Goal: Obtain resource: Download file/media

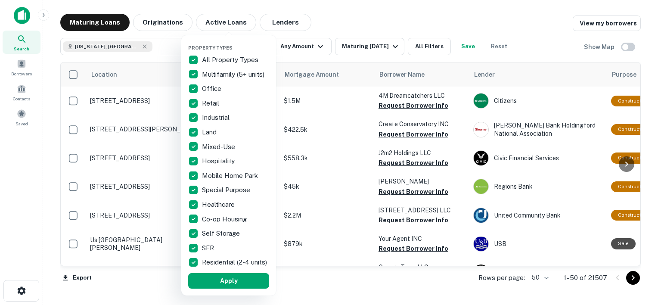
click at [209, 61] on p "All Property Types" at bounding box center [231, 60] width 58 height 10
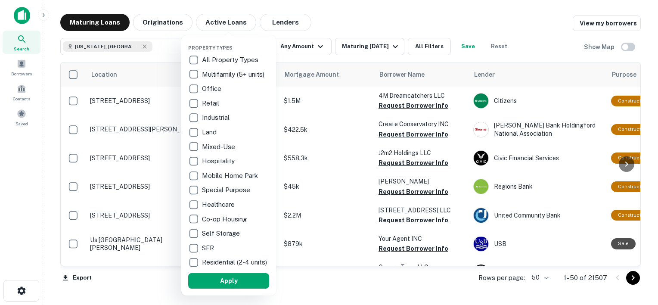
click at [215, 74] on p "Multifamily (5+ units)" at bounding box center [234, 74] width 64 height 10
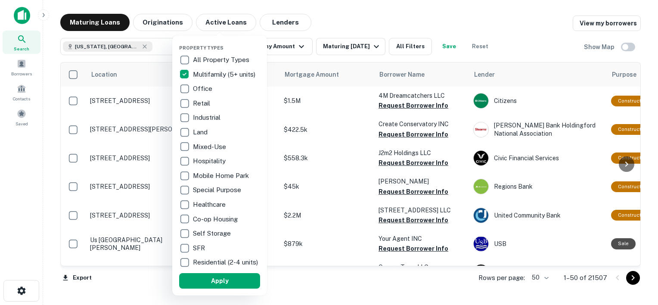
click at [197, 103] on p "Retail" at bounding box center [202, 103] width 19 height 10
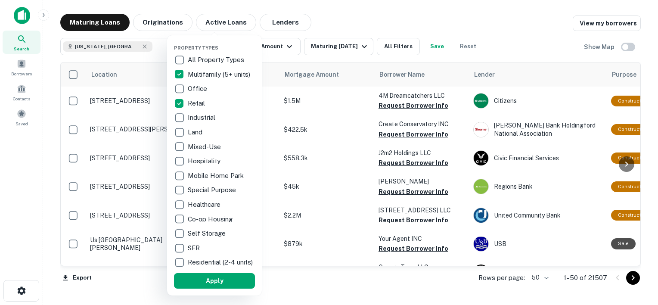
click at [288, 48] on div at bounding box center [329, 152] width 658 height 305
click at [278, 48] on div at bounding box center [329, 152] width 658 height 305
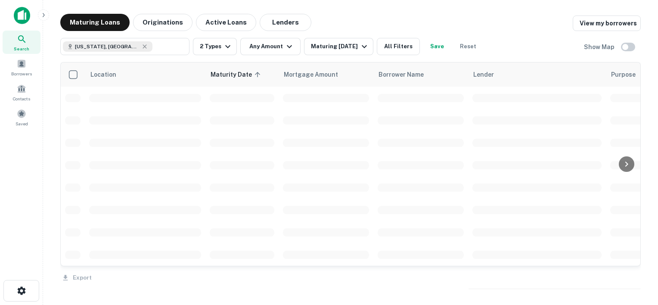
click at [280, 46] on div at bounding box center [329, 152] width 658 height 305
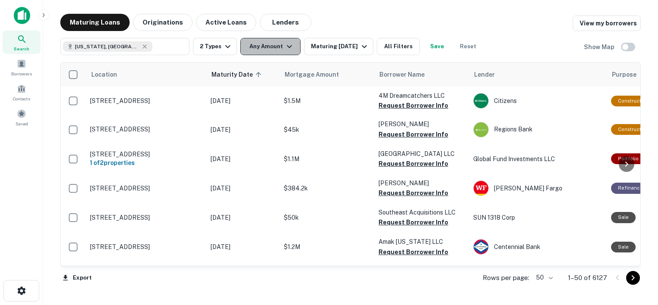
click at [287, 44] on icon "button" at bounding box center [289, 46] width 10 height 10
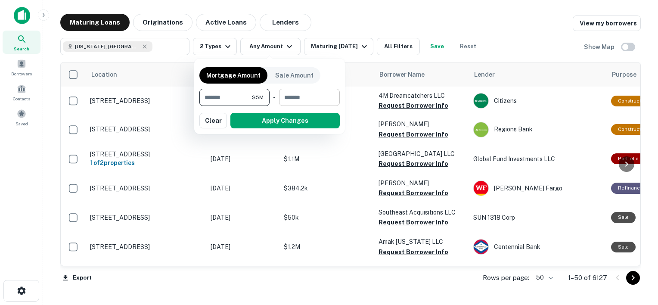
type input "*******"
click at [308, 94] on input "number" at bounding box center [306, 97] width 55 height 17
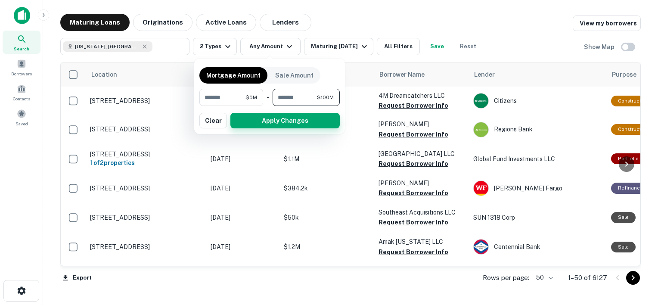
type input "*********"
click at [284, 125] on button "Apply Changes" at bounding box center [285, 121] width 109 height 16
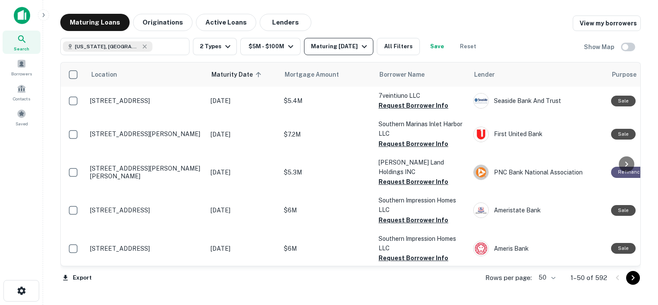
click at [342, 48] on div "Maturing In 1 Year" at bounding box center [340, 46] width 59 height 10
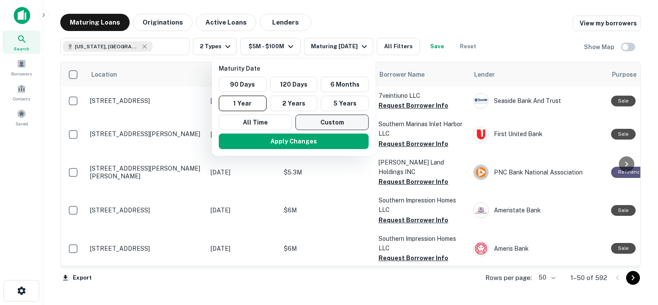
click at [326, 124] on button "Custom" at bounding box center [332, 123] width 73 height 16
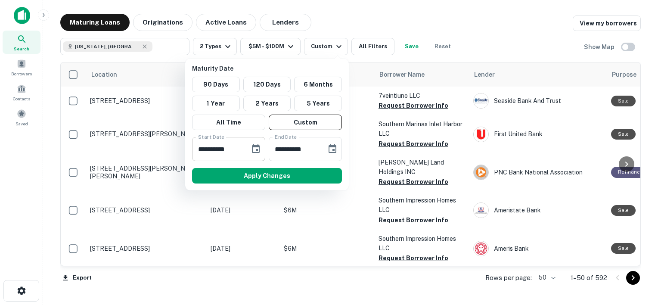
click at [237, 148] on input "**********" at bounding box center [218, 149] width 52 height 24
click at [254, 153] on icon "Choose date, selected date is Sep 18, 2025" at bounding box center [256, 149] width 10 height 10
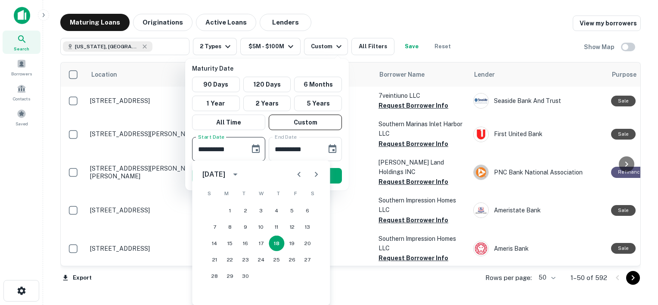
click at [318, 172] on icon "Next month" at bounding box center [316, 174] width 10 height 10
click at [279, 243] on button "13" at bounding box center [277, 244] width 16 height 16
type input "**********"
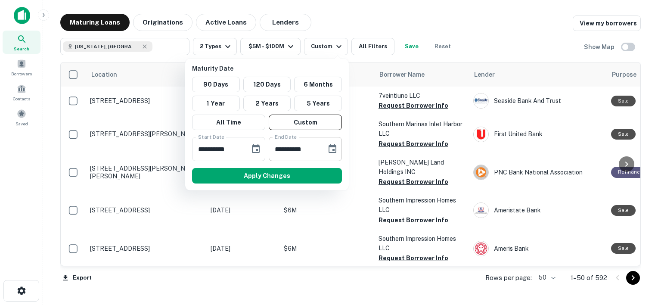
click at [337, 152] on icon "Choose date, selected date is Mar 17, 2026" at bounding box center [333, 149] width 10 height 10
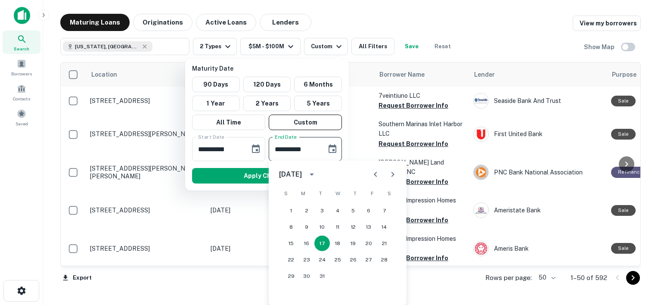
click at [388, 175] on icon "Next month" at bounding box center [393, 174] width 10 height 10
click at [390, 176] on icon "Next month" at bounding box center [393, 174] width 10 height 10
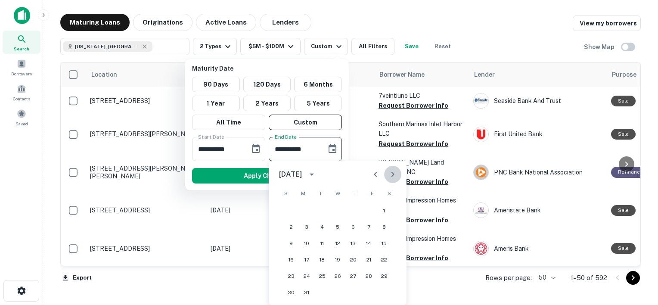
click at [390, 177] on icon "Next month" at bounding box center [393, 174] width 10 height 10
click at [338, 276] on button "30" at bounding box center [338, 276] width 16 height 16
type input "**********"
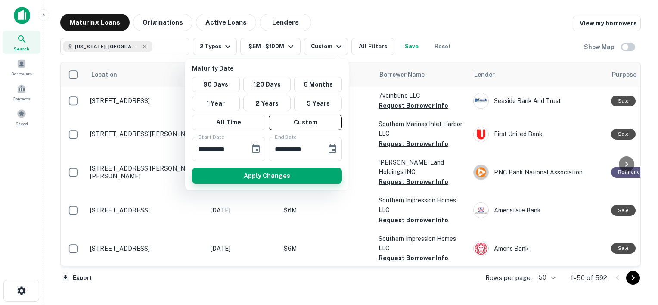
click at [283, 176] on button "Apply Changes" at bounding box center [267, 176] width 150 height 16
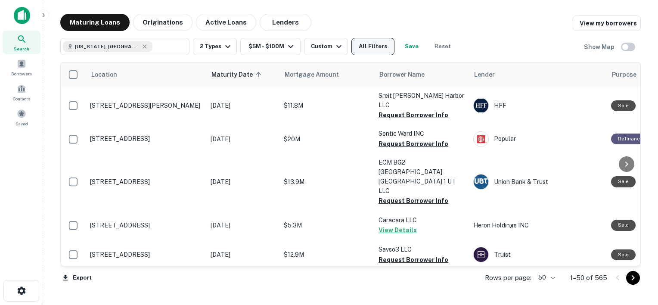
click at [370, 47] on button "All Filters" at bounding box center [373, 46] width 43 height 17
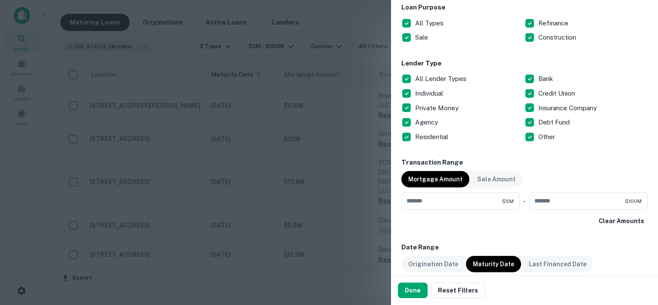
scroll to position [288, 0]
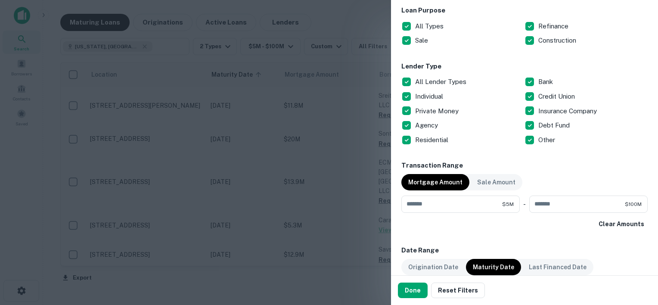
click at [435, 81] on p "All Lender Types" at bounding box center [441, 82] width 53 height 10
click at [423, 97] on p "Individual" at bounding box center [430, 96] width 30 height 10
click at [438, 109] on p "Private Money" at bounding box center [437, 111] width 45 height 10
click at [546, 126] on p "Debt Fund" at bounding box center [555, 125] width 33 height 10
click at [412, 287] on button "Done" at bounding box center [413, 291] width 30 height 16
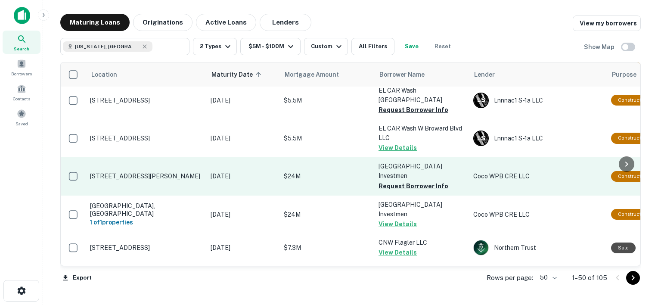
scroll to position [426, 0]
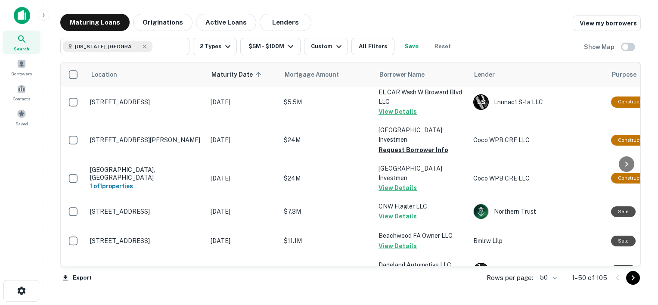
click at [552, 278] on body "Search Borrowers Contacts Saved Maturing Loans Originations Active Loans Lender…" at bounding box center [329, 152] width 658 height 305
click at [550, 287] on li "100" at bounding box center [549, 287] width 25 height 16
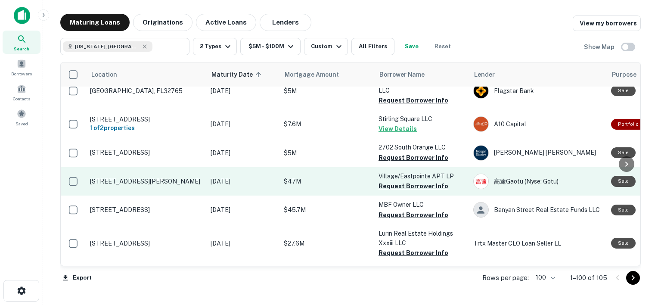
scroll to position [1472, 0]
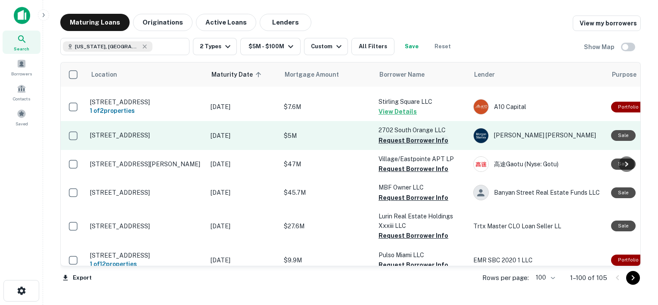
click at [407, 135] on button "Request Borrower Info" at bounding box center [414, 140] width 70 height 10
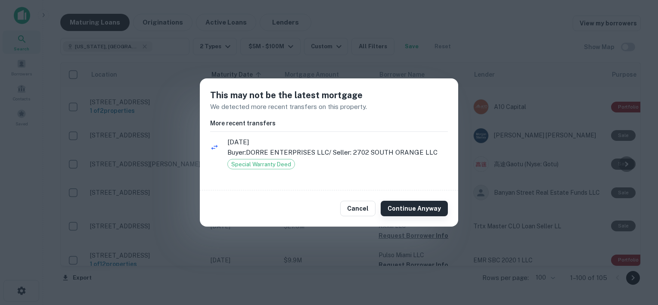
click at [409, 209] on button "Continue Anyway" at bounding box center [414, 209] width 67 height 16
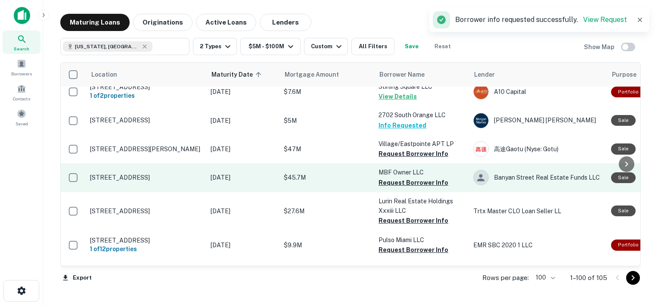
scroll to position [1488, 0]
click at [409, 148] on button "Request Borrower Info" at bounding box center [414, 153] width 70 height 10
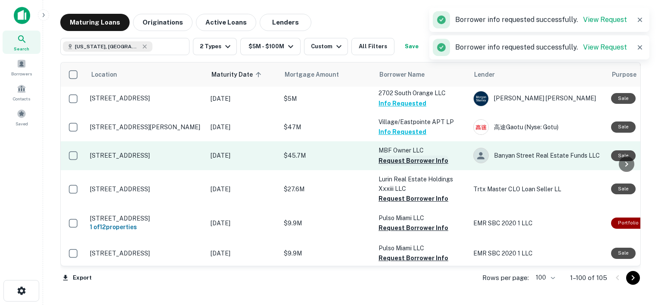
scroll to position [1510, 0]
click at [412, 155] on button "Request Borrower Info" at bounding box center [414, 160] width 70 height 10
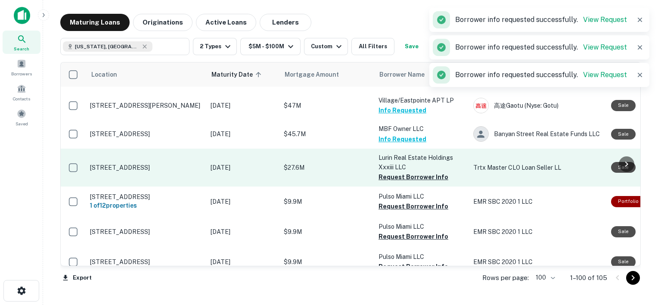
scroll to position [1535, 0]
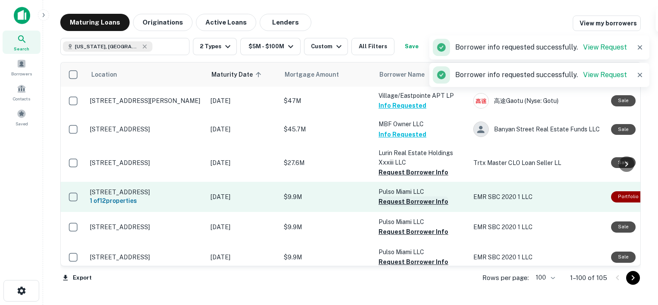
click at [408, 167] on button "Request Borrower Info" at bounding box center [414, 172] width 70 height 10
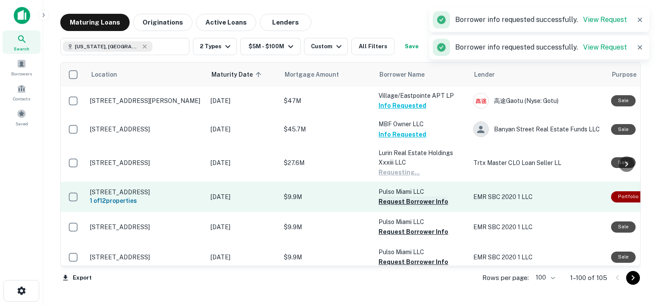
scroll to position [1563, 0]
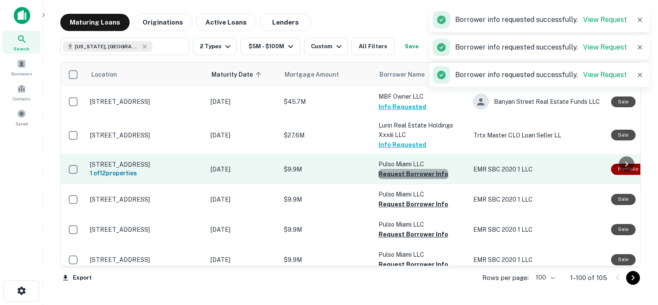
click at [417, 169] on button "Request Borrower Info" at bounding box center [414, 174] width 70 height 10
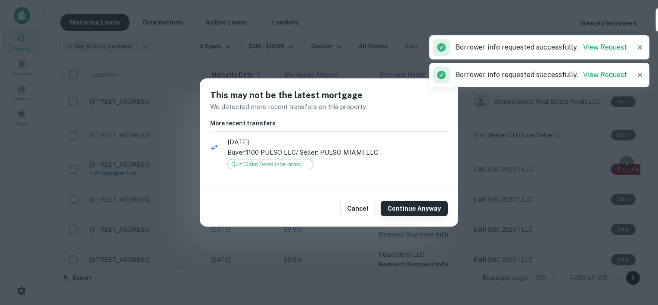
click at [410, 209] on button "Continue Anyway" at bounding box center [414, 209] width 67 height 16
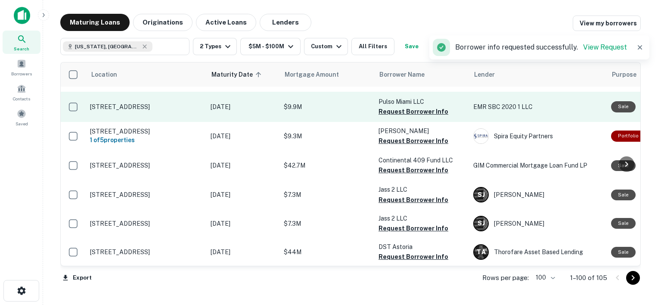
scroll to position [1717, 0]
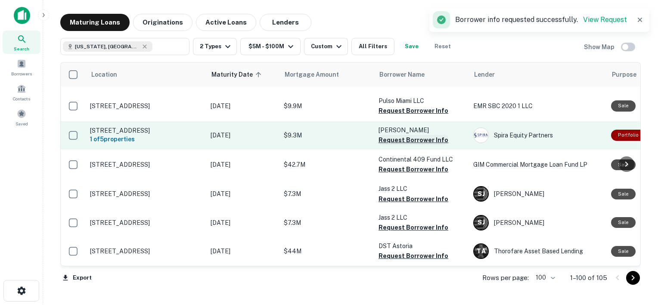
click at [404, 136] on button "Request Borrower Info" at bounding box center [414, 140] width 70 height 10
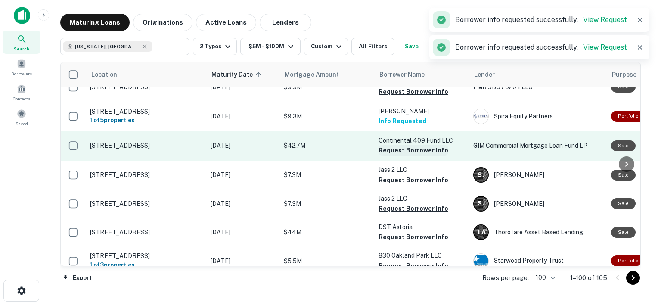
scroll to position [1738, 0]
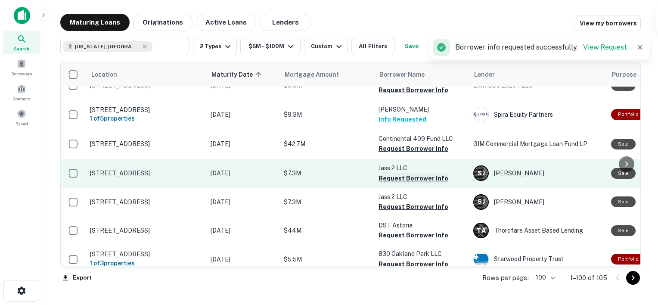
click at [418, 145] on button "Request Borrower Info" at bounding box center [414, 148] width 70 height 10
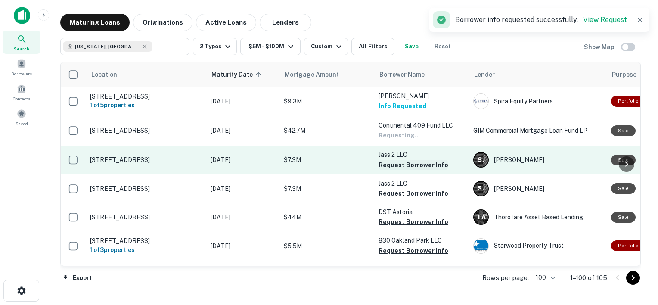
scroll to position [1759, 0]
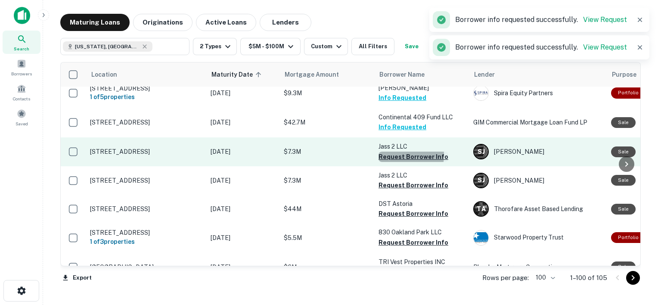
click at [398, 152] on button "Request Borrower Info" at bounding box center [414, 157] width 70 height 10
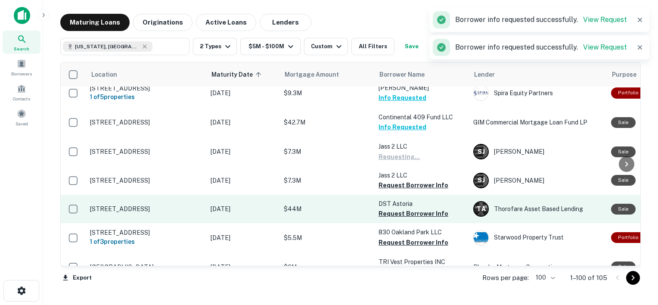
scroll to position [1810, 0]
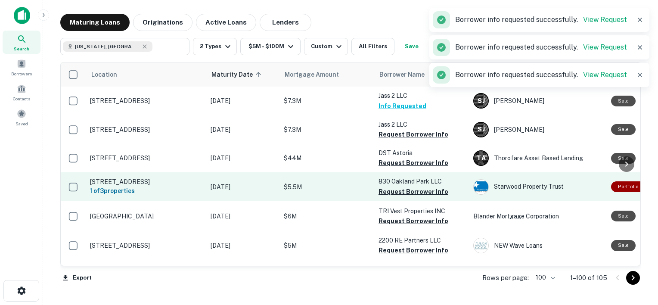
click at [393, 159] on button "Request Borrower Info" at bounding box center [414, 163] width 70 height 10
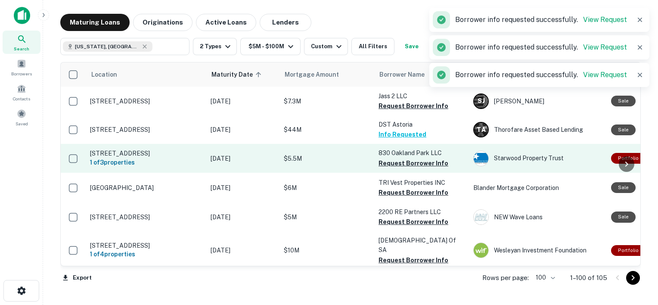
scroll to position [1848, 0]
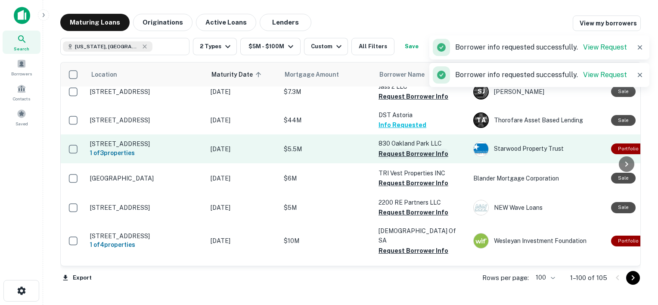
click at [402, 150] on button "Request Borrower Info" at bounding box center [414, 154] width 70 height 10
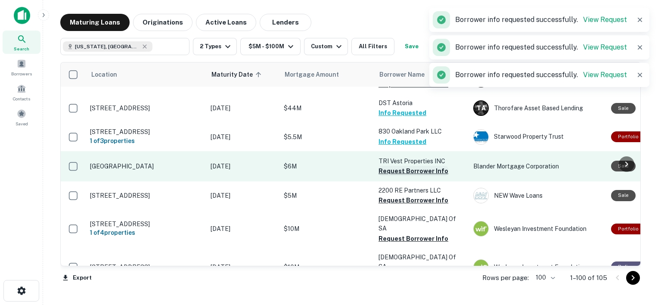
scroll to position [1867, 0]
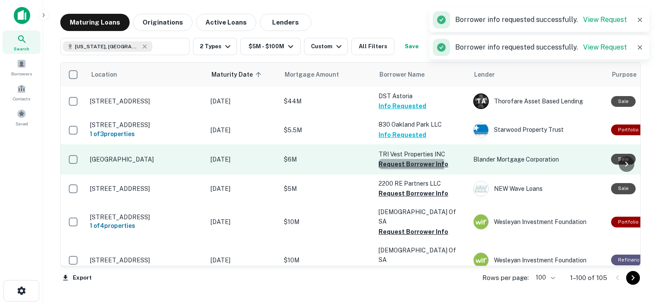
click at [388, 165] on button "Request Borrower Info" at bounding box center [414, 164] width 70 height 10
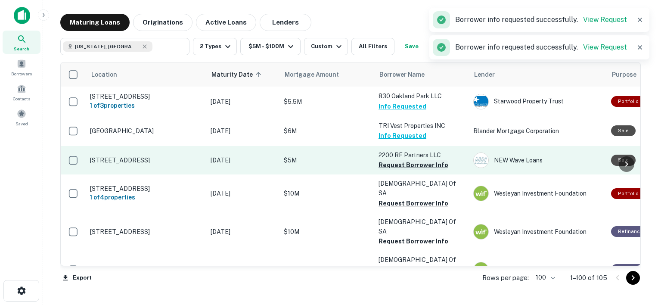
scroll to position [1896, 0]
click at [402, 165] on button "Request Borrower Info" at bounding box center [414, 164] width 70 height 10
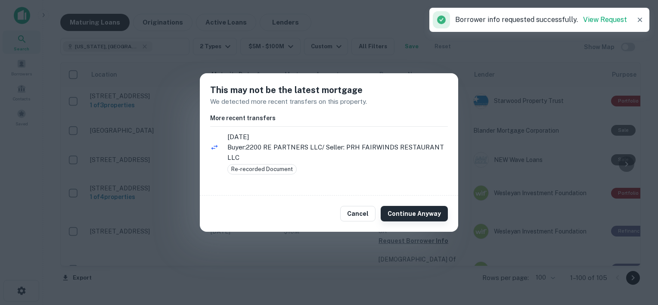
click at [409, 212] on button "Continue Anyway" at bounding box center [414, 214] width 67 height 16
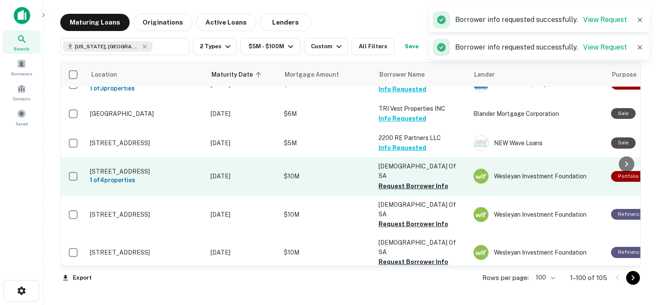
scroll to position [1913, 0]
click at [410, 186] on button "Request Borrower Info" at bounding box center [414, 186] width 70 height 10
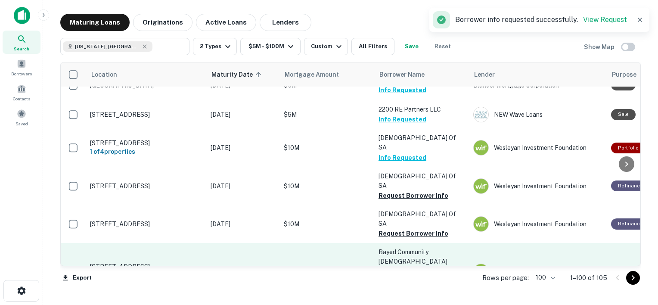
scroll to position [1975, 0]
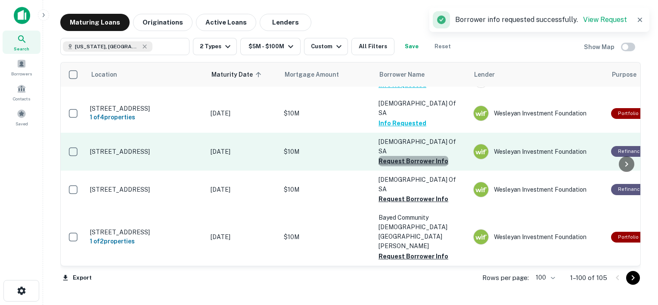
click at [414, 159] on button "Request Borrower Info" at bounding box center [414, 161] width 70 height 10
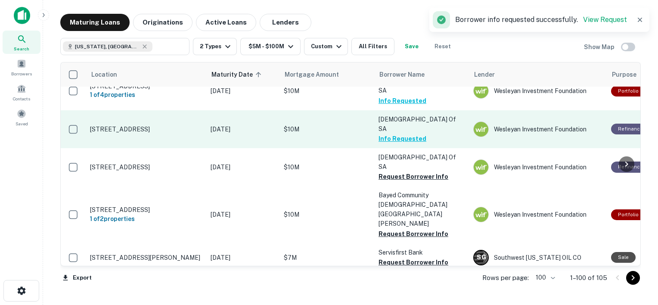
scroll to position [2017, 0]
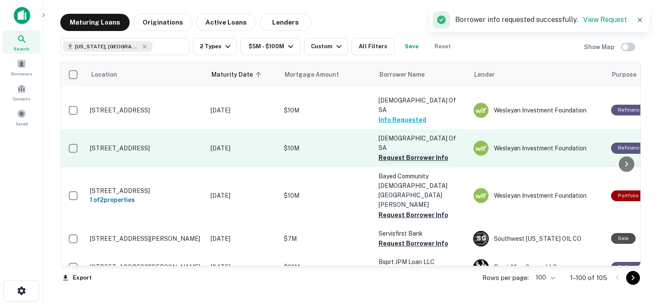
click at [415, 157] on button "Request Borrower Info" at bounding box center [414, 158] width 70 height 10
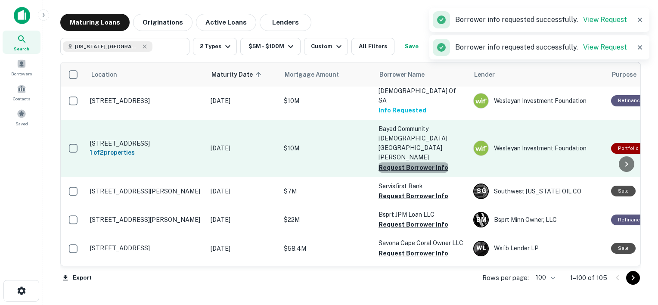
click at [422, 162] on button "Request Borrower Info" at bounding box center [414, 167] width 70 height 10
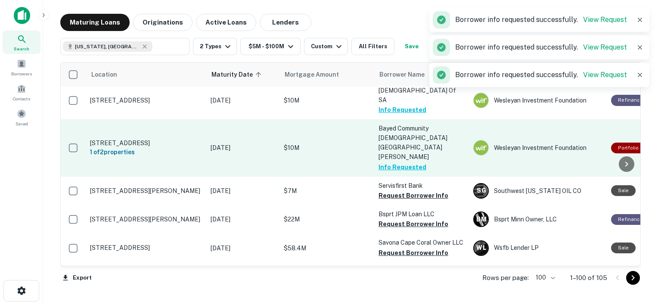
scroll to position [2098, 0]
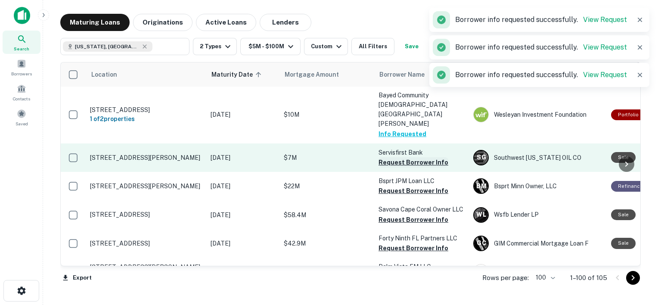
click at [417, 157] on button "Request Borrower Info" at bounding box center [414, 162] width 70 height 10
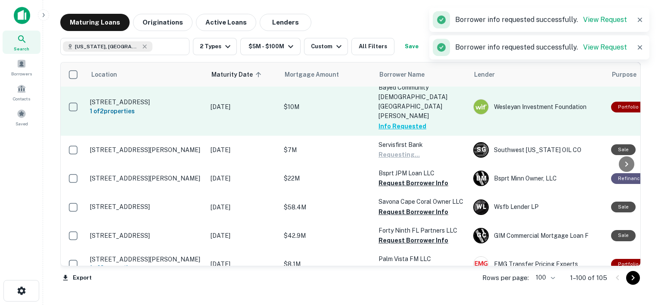
scroll to position [2106, 0]
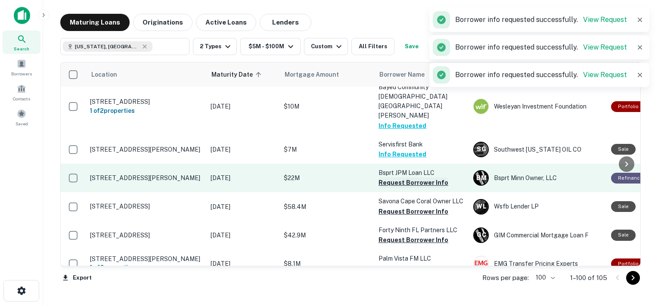
click at [422, 178] on button "Request Borrower Info" at bounding box center [414, 183] width 70 height 10
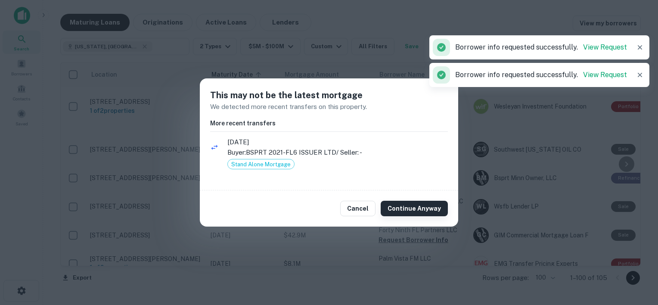
click at [403, 209] on button "Continue Anyway" at bounding box center [414, 209] width 67 height 16
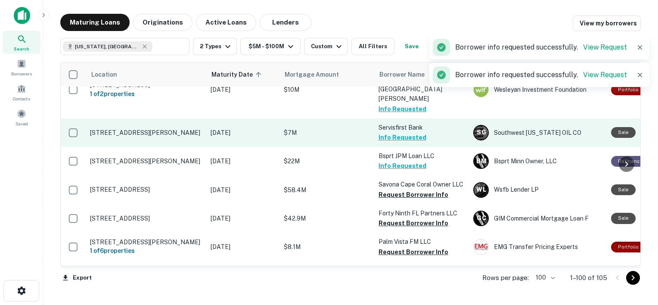
scroll to position [2125, 0]
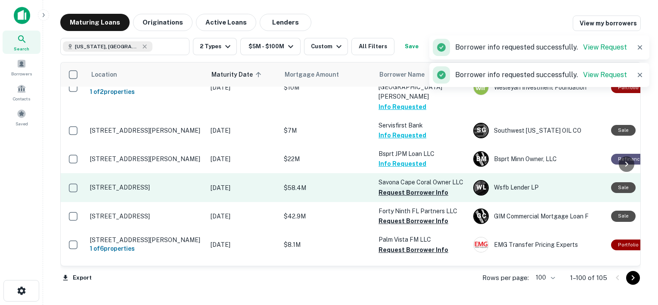
click at [413, 187] on button "Request Borrower Info" at bounding box center [414, 192] width 70 height 10
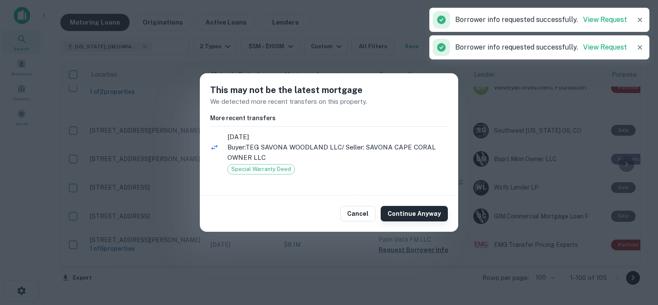
click at [412, 212] on button "Continue Anyway" at bounding box center [414, 214] width 67 height 16
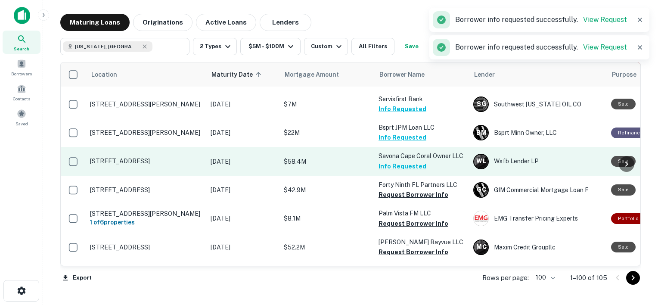
scroll to position [2156, 0]
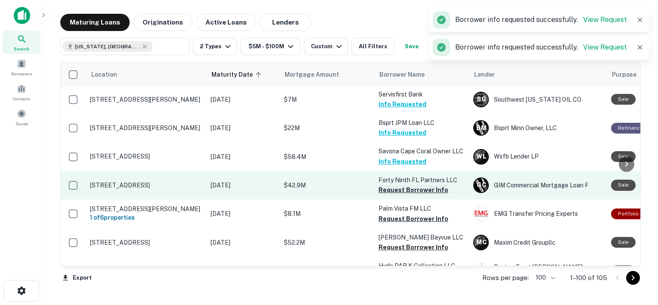
click at [418, 185] on button "Request Borrower Info" at bounding box center [414, 190] width 70 height 10
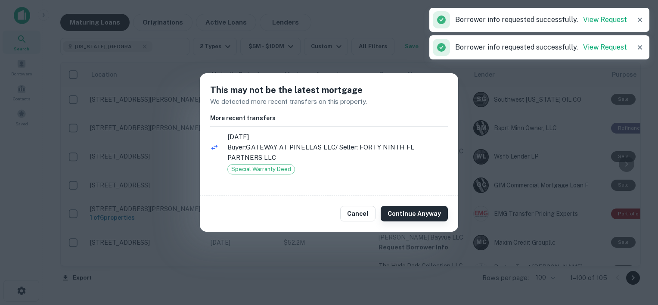
click at [417, 211] on button "Continue Anyway" at bounding box center [414, 214] width 67 height 16
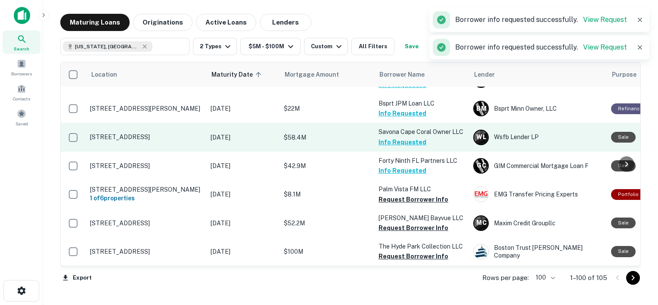
scroll to position [2177, 0]
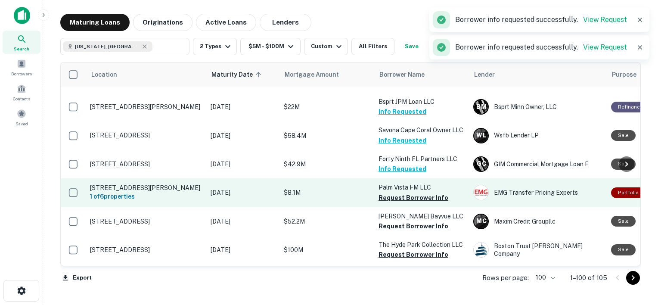
click at [413, 193] on button "Request Borrower Info" at bounding box center [414, 198] width 70 height 10
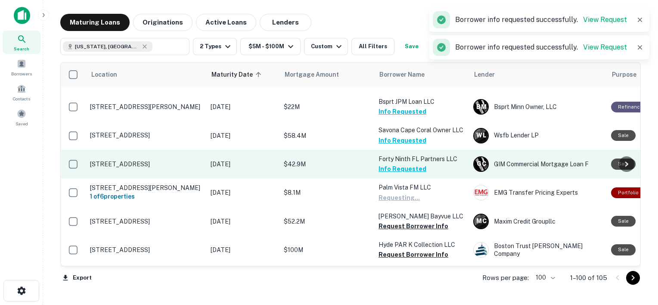
scroll to position [2210, 0]
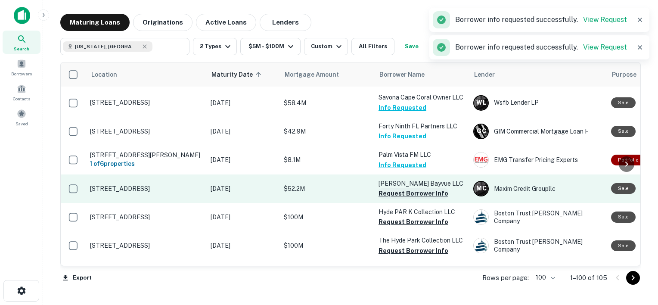
click at [416, 188] on button "Request Borrower Info" at bounding box center [414, 193] width 70 height 10
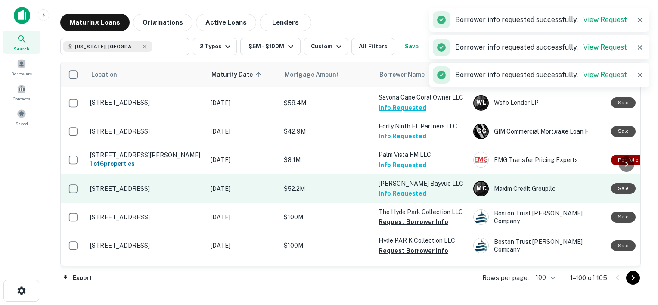
scroll to position [2230, 0]
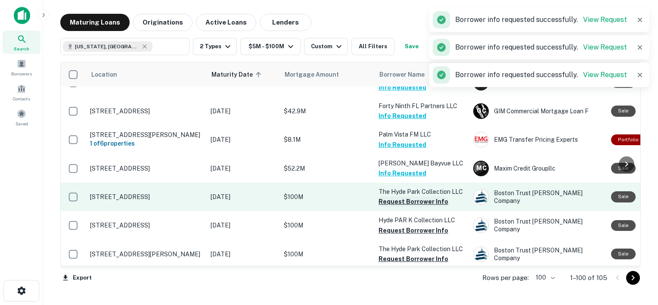
click at [421, 197] on button "Request Borrower Info" at bounding box center [414, 202] width 70 height 10
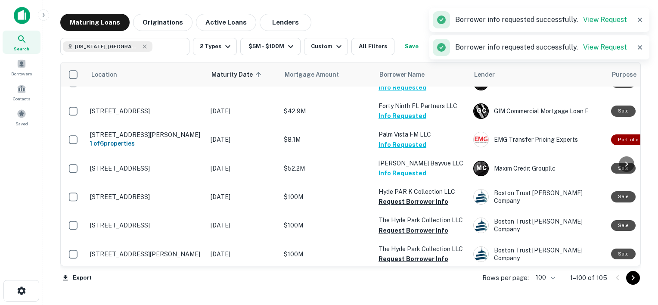
click at [424, 225] on button "Request Borrower Info" at bounding box center [414, 230] width 70 height 10
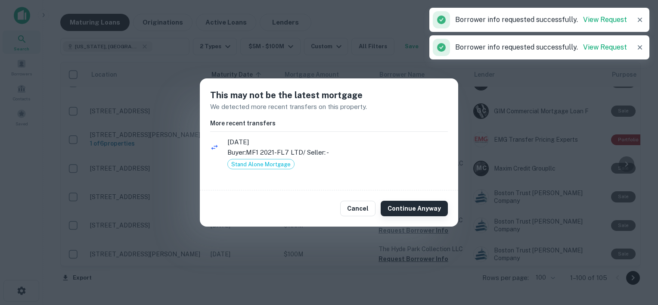
click at [415, 203] on button "Continue Anyway" at bounding box center [414, 209] width 67 height 16
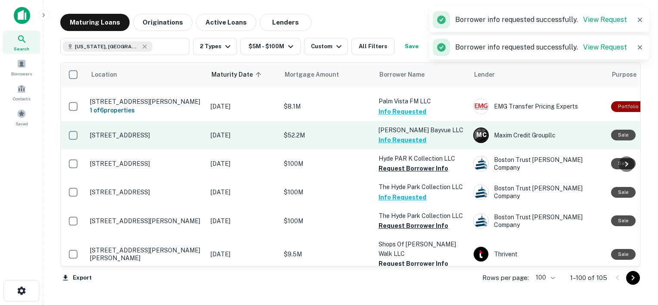
scroll to position [2270, 0]
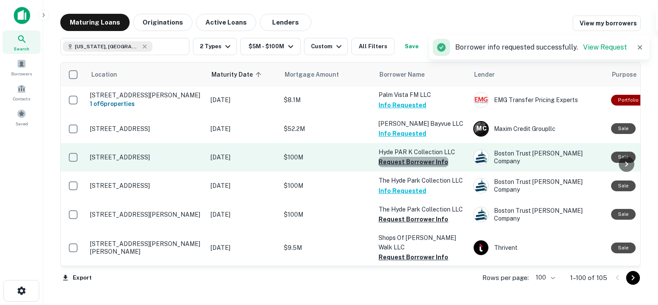
click at [418, 157] on button "Request Borrower Info" at bounding box center [414, 162] width 70 height 10
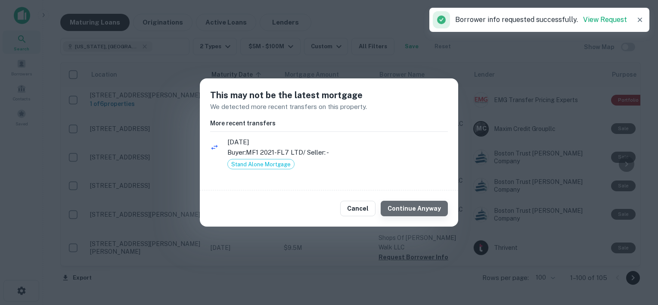
click at [417, 202] on button "Continue Anyway" at bounding box center [414, 209] width 67 height 16
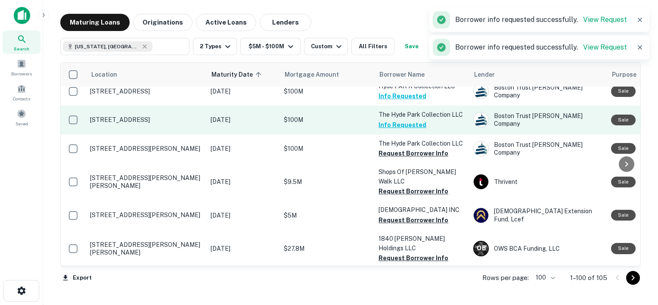
scroll to position [2339, 0]
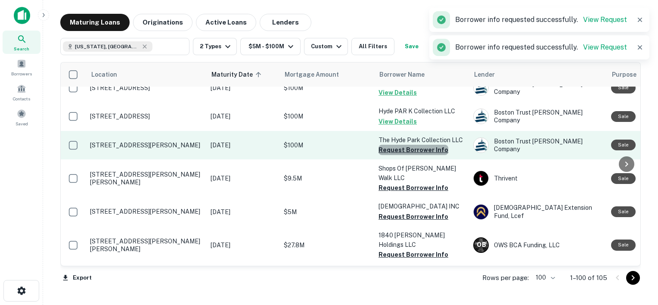
click at [415, 145] on button "Request Borrower Info" at bounding box center [414, 150] width 70 height 10
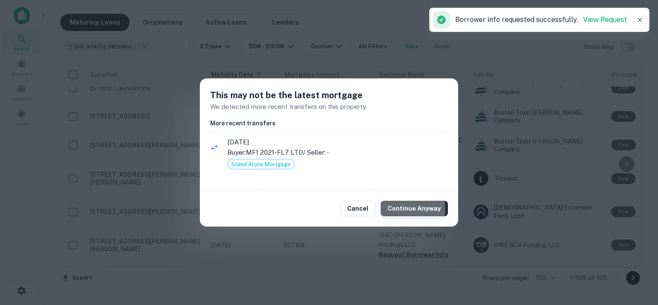
click at [393, 209] on button "Continue Anyway" at bounding box center [414, 209] width 67 height 16
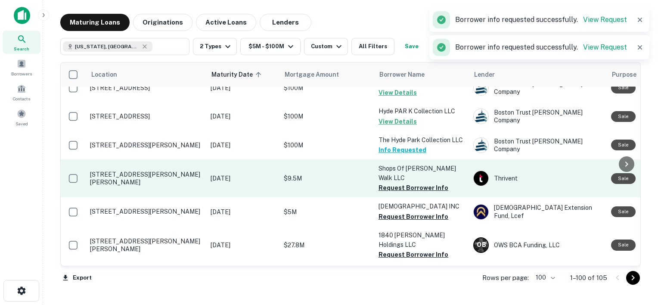
scroll to position [2368, 0]
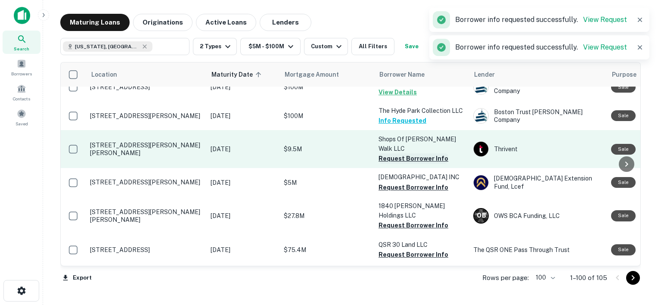
click at [414, 153] on button "Request Borrower Info" at bounding box center [414, 158] width 70 height 10
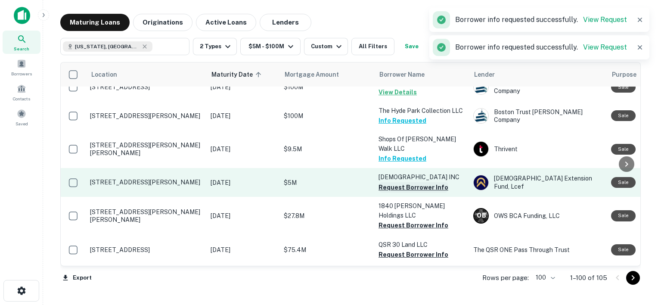
click at [407, 182] on button "Request Borrower Info" at bounding box center [414, 187] width 70 height 10
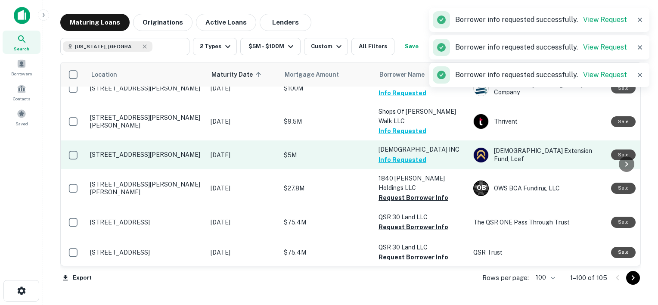
scroll to position [2407, 0]
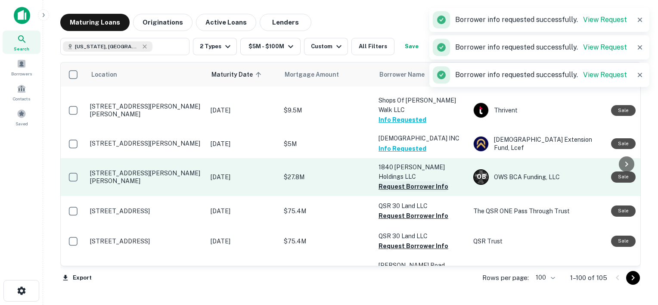
click at [401, 181] on button "Request Borrower Info" at bounding box center [414, 186] width 70 height 10
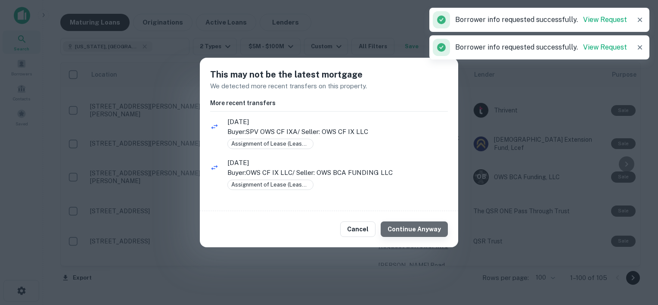
click at [421, 225] on button "Continue Anyway" at bounding box center [414, 229] width 67 height 16
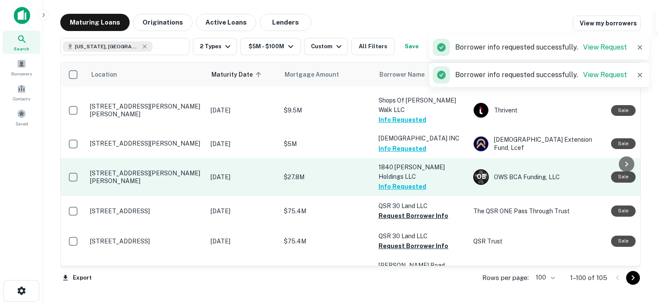
scroll to position [2448, 0]
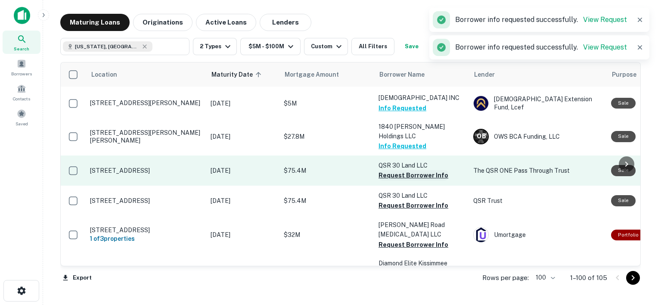
click at [400, 170] on button "Request Borrower Info" at bounding box center [414, 175] width 70 height 10
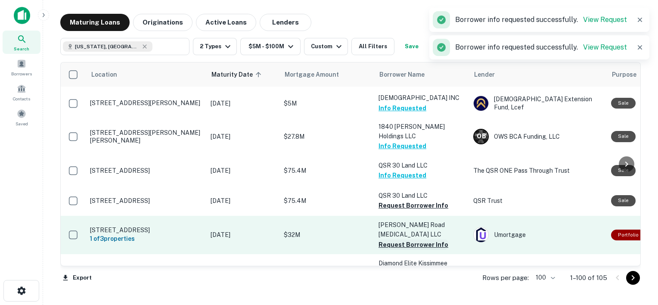
scroll to position [2465, 0]
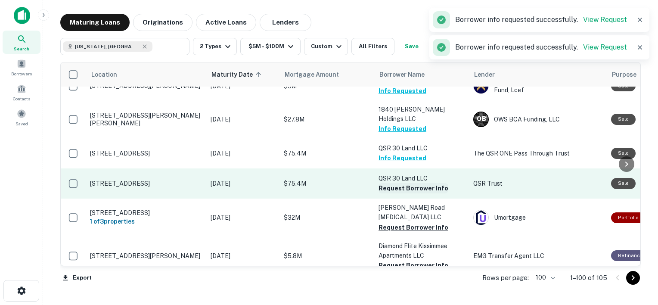
click at [418, 183] on button "Request Borrower Info" at bounding box center [414, 188] width 70 height 10
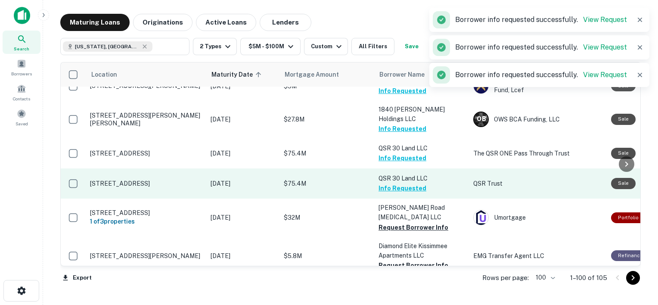
scroll to position [2491, 0]
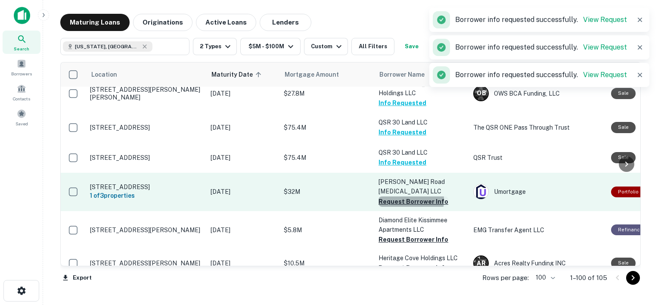
click at [407, 197] on button "Request Borrower Info" at bounding box center [414, 202] width 70 height 10
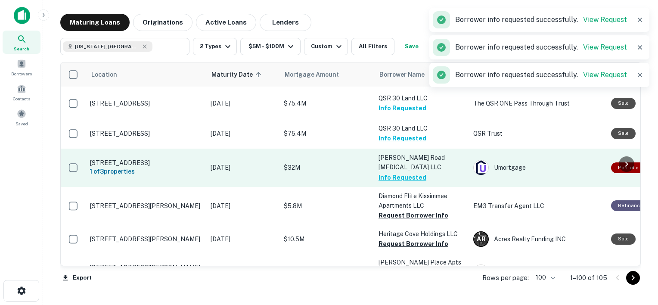
scroll to position [2516, 0]
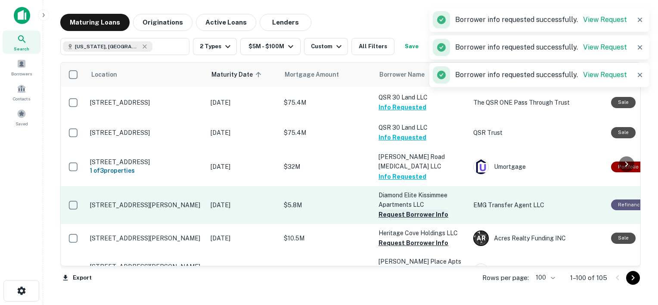
click at [402, 209] on button "Request Borrower Info" at bounding box center [414, 214] width 70 height 10
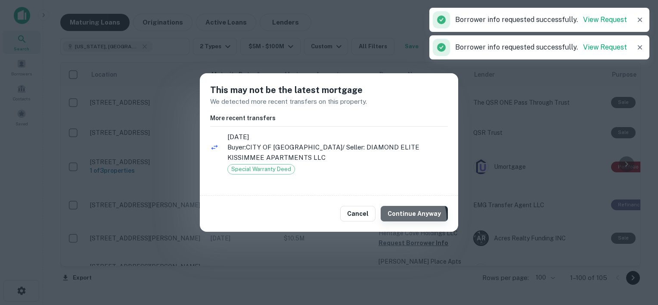
click at [407, 218] on button "Continue Anyway" at bounding box center [414, 214] width 67 height 16
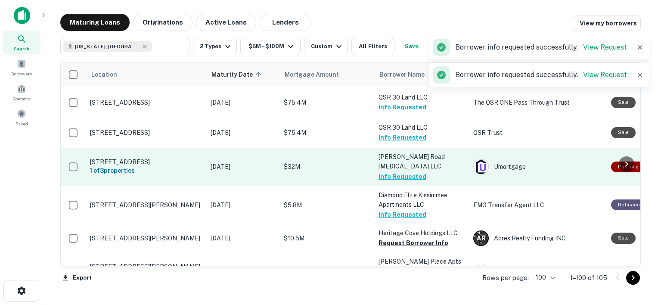
scroll to position [2555, 0]
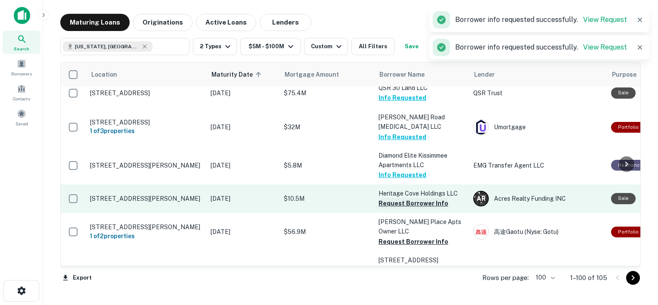
click at [414, 198] on button "Request Borrower Info" at bounding box center [414, 203] width 70 height 10
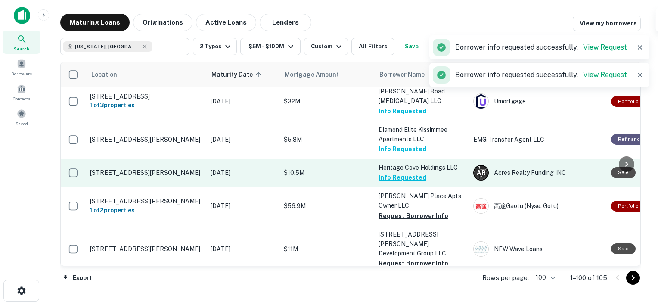
scroll to position [2582, 0]
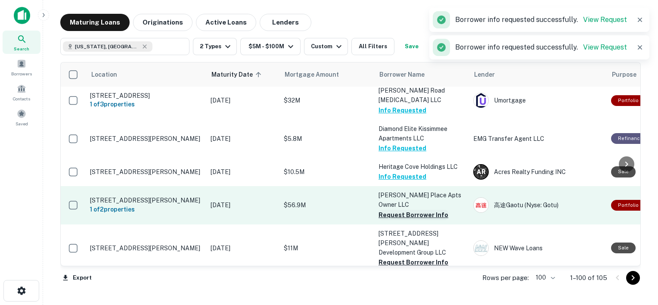
click at [413, 210] on button "Request Borrower Info" at bounding box center [414, 215] width 70 height 10
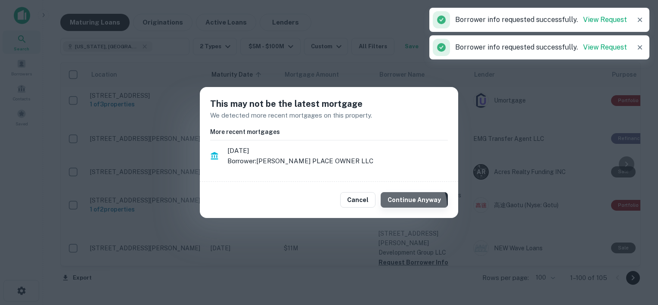
click at [412, 205] on button "Continue Anyway" at bounding box center [414, 200] width 67 height 16
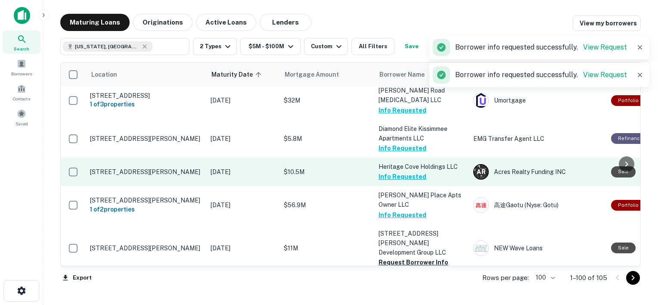
scroll to position [2632, 0]
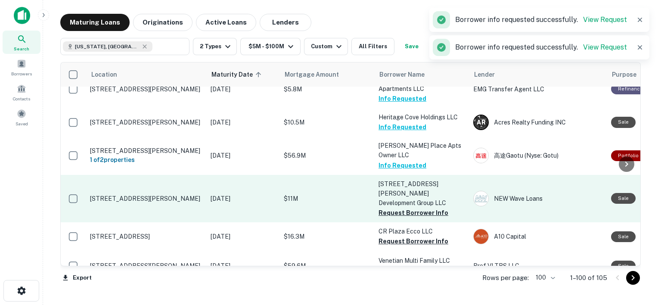
click at [418, 208] on button "Request Borrower Info" at bounding box center [414, 213] width 70 height 10
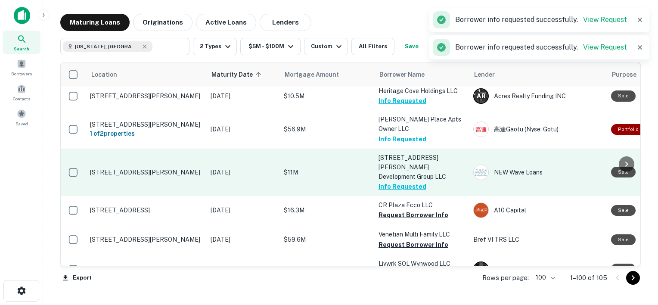
click at [401, 210] on button "Request Borrower Info" at bounding box center [414, 215] width 70 height 10
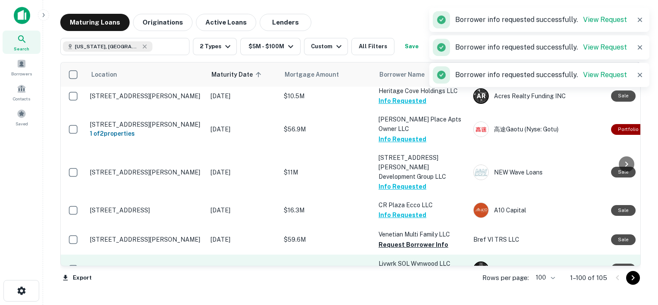
scroll to position [2680, 0]
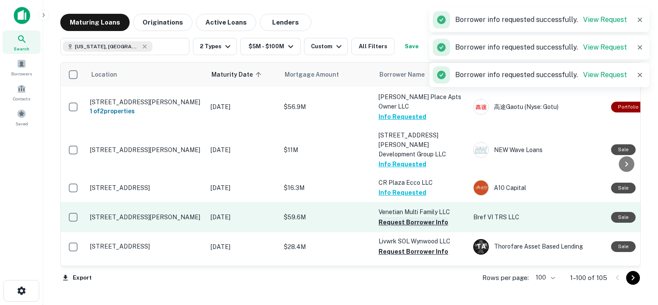
click at [412, 217] on button "Request Borrower Info" at bounding box center [414, 222] width 70 height 10
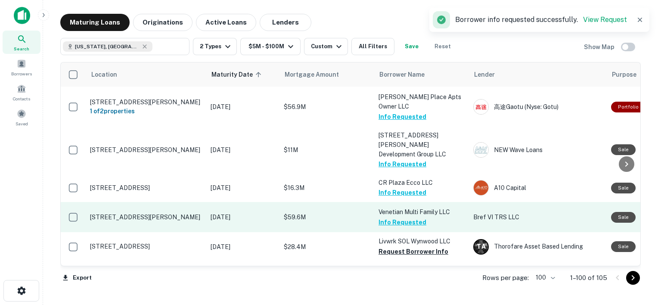
scroll to position [2706, 0]
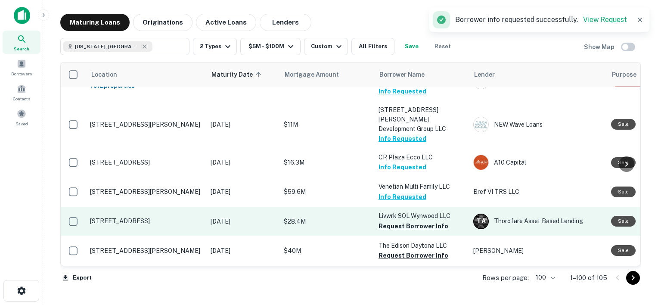
click at [409, 221] on button "Request Borrower Info" at bounding box center [414, 226] width 70 height 10
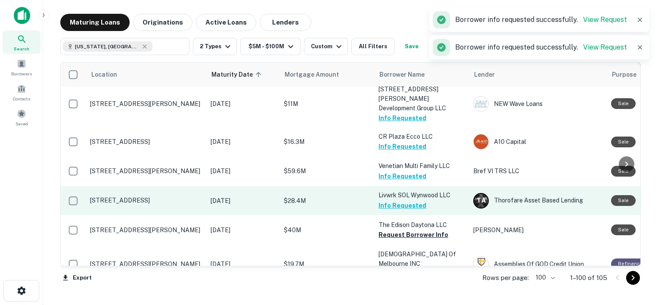
scroll to position [2728, 0]
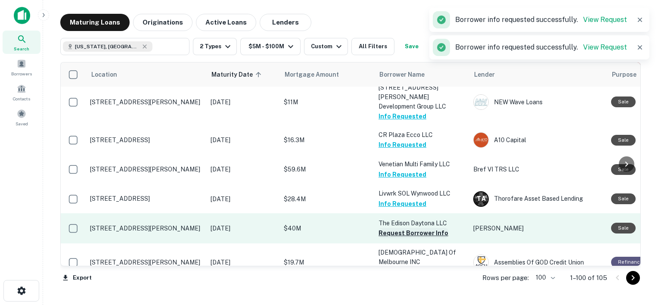
click at [410, 228] on button "Request Borrower Info" at bounding box center [414, 233] width 70 height 10
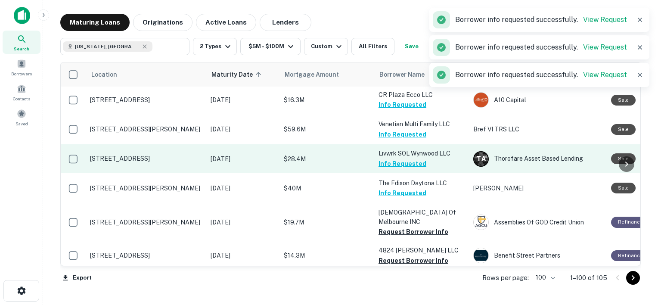
scroll to position [2769, 0]
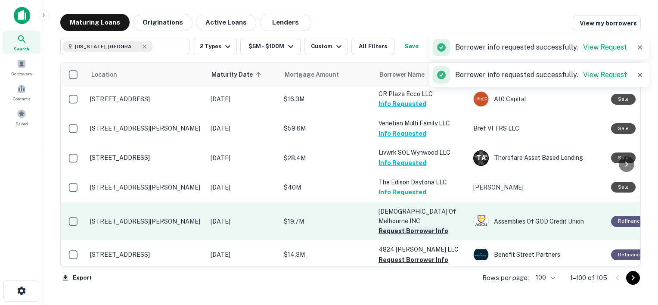
click at [398, 226] on button "Request Borrower Info" at bounding box center [414, 231] width 70 height 10
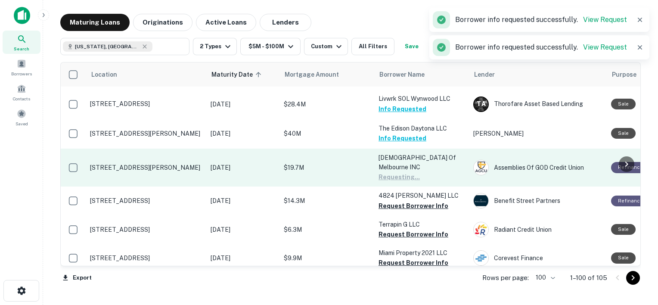
scroll to position [2830, 0]
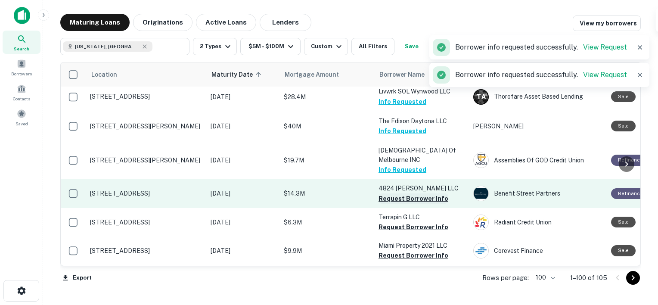
click at [411, 193] on button "Request Borrower Info" at bounding box center [414, 198] width 70 height 10
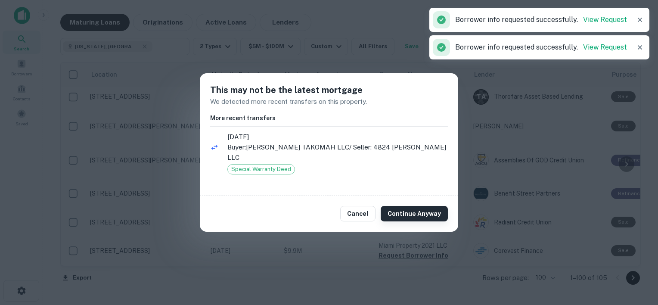
click at [409, 207] on button "Continue Anyway" at bounding box center [414, 214] width 67 height 16
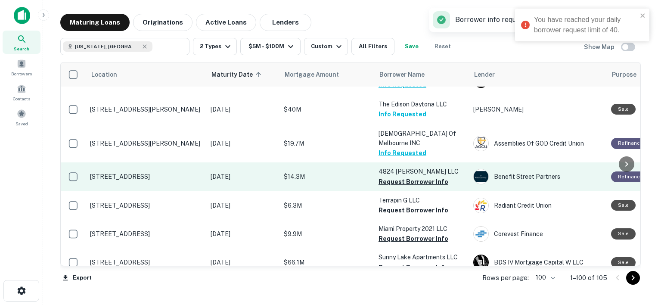
scroll to position [2848, 0]
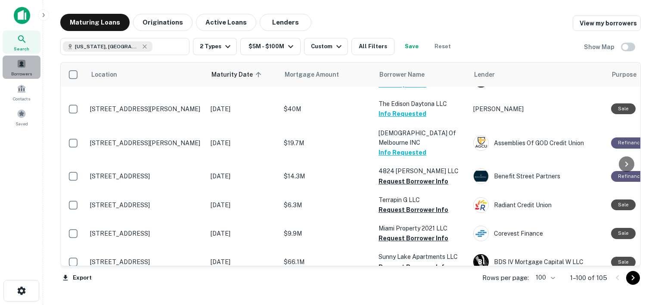
click at [24, 69] on div "Borrowers" at bounding box center [22, 67] width 38 height 23
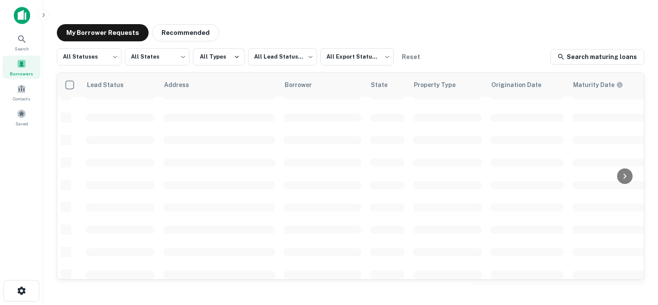
scroll to position [384, 0]
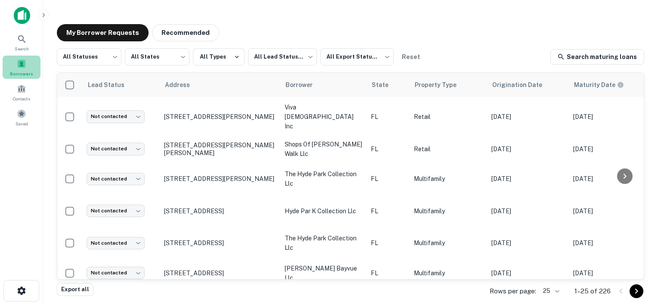
click at [33, 64] on div "Borrowers" at bounding box center [22, 67] width 38 height 23
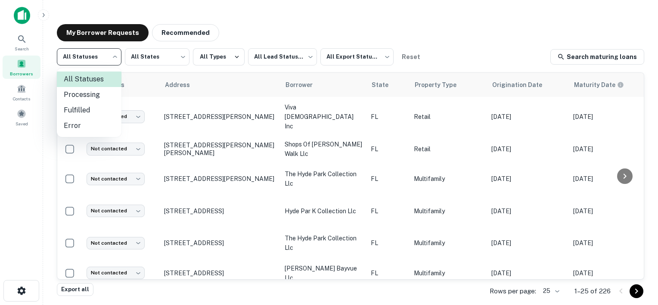
click at [116, 57] on body "Search Borrowers Contacts Saved My Borrower Requests Recommended All Statuses *…" at bounding box center [329, 152] width 658 height 305
click at [78, 110] on li "Fulfilled" at bounding box center [89, 111] width 65 height 16
type input "*********"
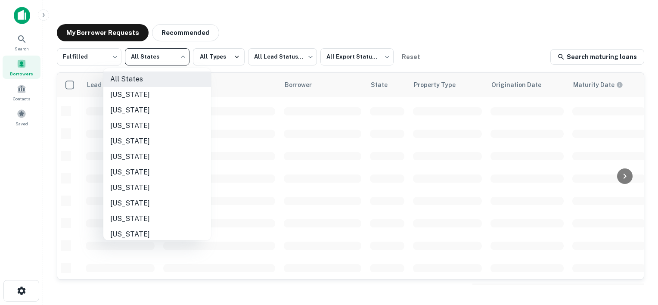
click at [180, 56] on body "Search Borrowers Contacts Saved My Borrower Requests Recommended Fulfilled ****…" at bounding box center [329, 152] width 658 height 305
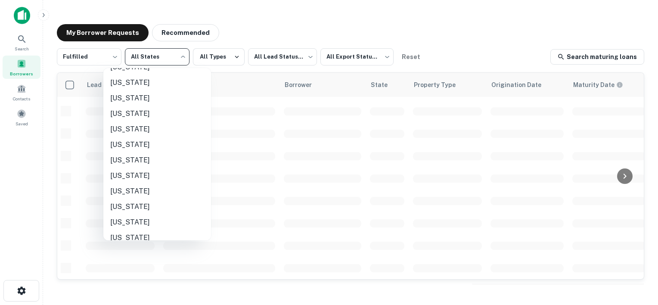
click at [120, 113] on li "[US_STATE]" at bounding box center [157, 114] width 108 height 16
type input "**"
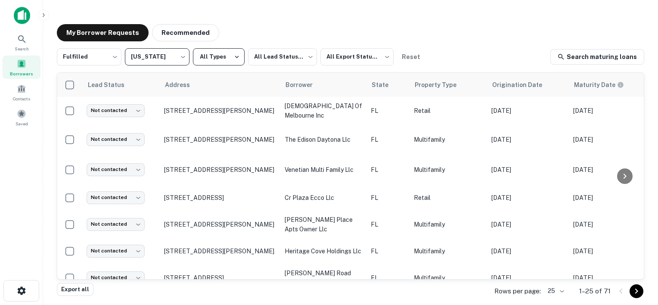
click at [234, 59] on icon "button" at bounding box center [237, 57] width 8 height 8
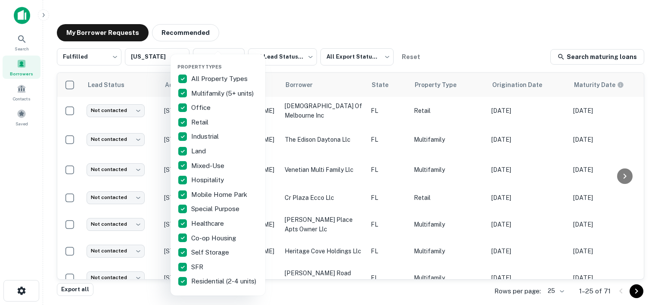
click at [198, 81] on p "All Property Types" at bounding box center [220, 79] width 58 height 10
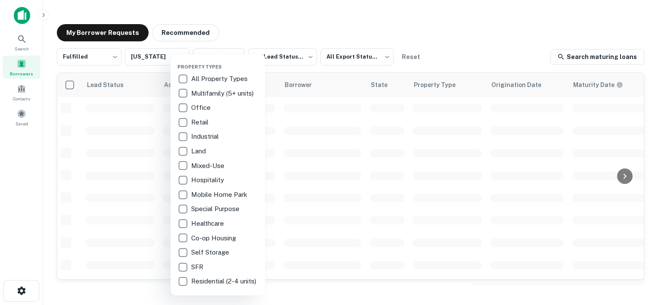
click at [199, 94] on p "Multifamily (5+ units)" at bounding box center [223, 93] width 64 height 10
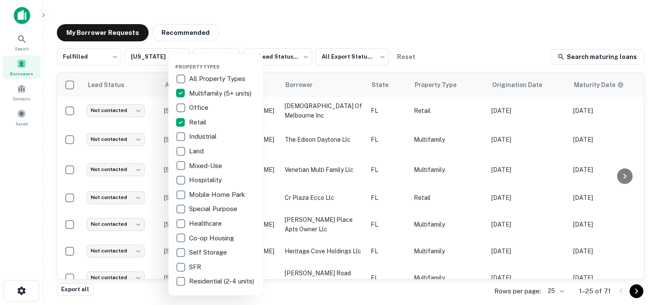
click at [272, 29] on div at bounding box center [329, 152] width 658 height 305
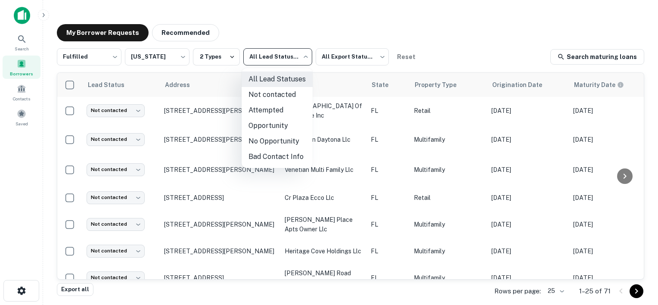
click at [279, 62] on body "Search Borrowers Contacts Saved My Borrower Requests Recommended Fulfilled ****…" at bounding box center [329, 152] width 658 height 305
click at [279, 62] on div at bounding box center [329, 152] width 658 height 305
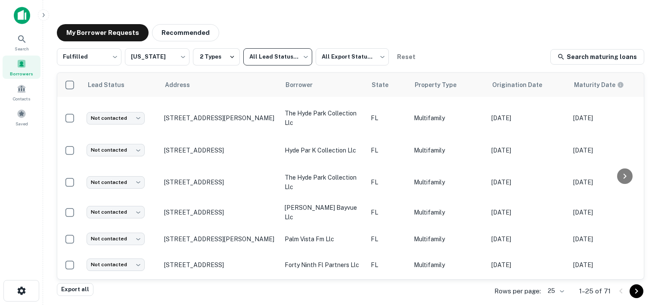
scroll to position [545, 0]
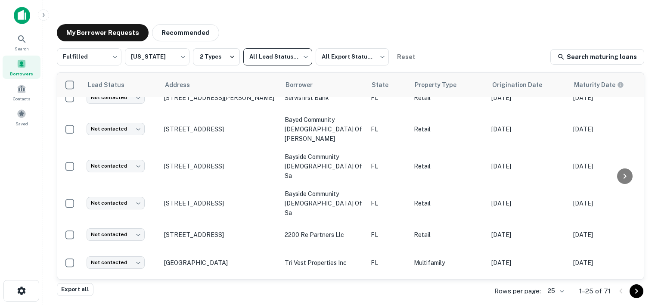
click at [559, 291] on body "Search Borrowers Contacts Saved My Borrower Requests Recommended Fulfilled ****…" at bounding box center [329, 152] width 658 height 305
click at [554, 243] on li "100" at bounding box center [556, 241] width 29 height 16
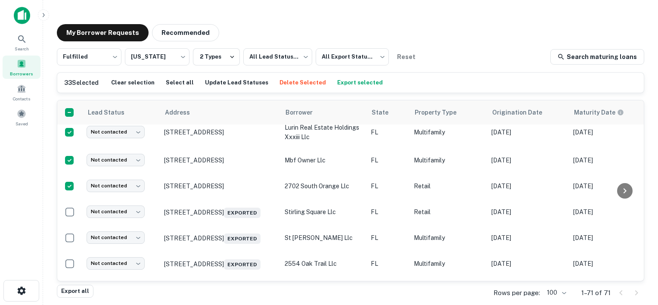
scroll to position [903, 0]
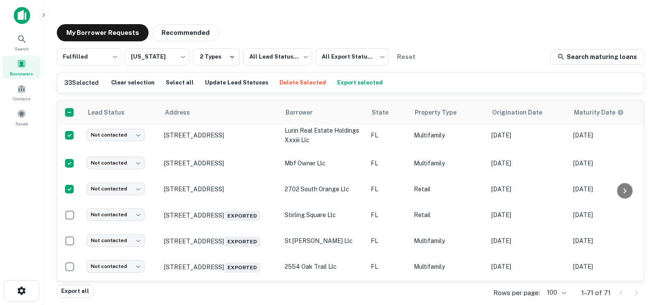
click at [340, 80] on button "Export selected" at bounding box center [360, 82] width 50 height 13
